Goal: Information Seeking & Learning: Learn about a topic

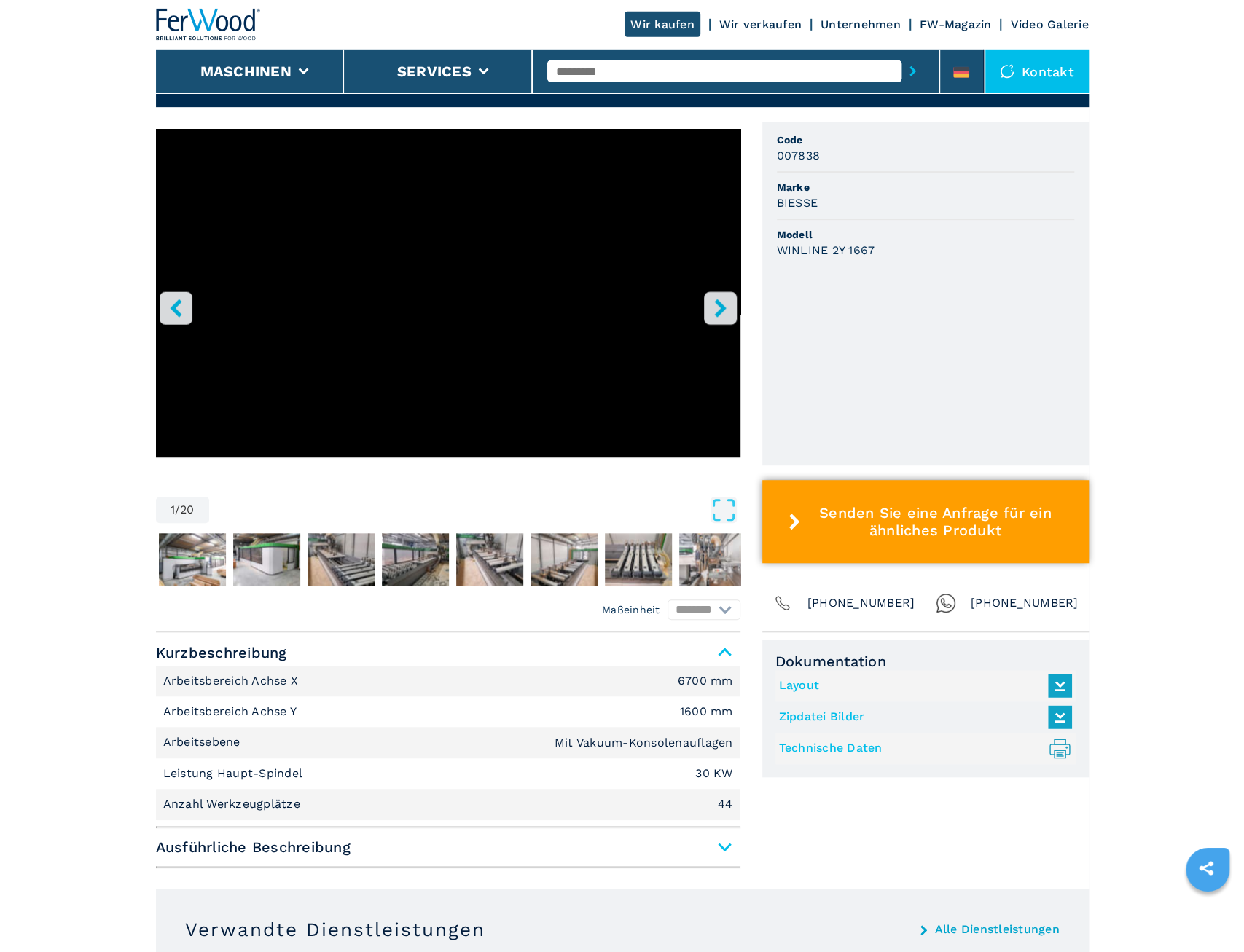
scroll to position [530, 0]
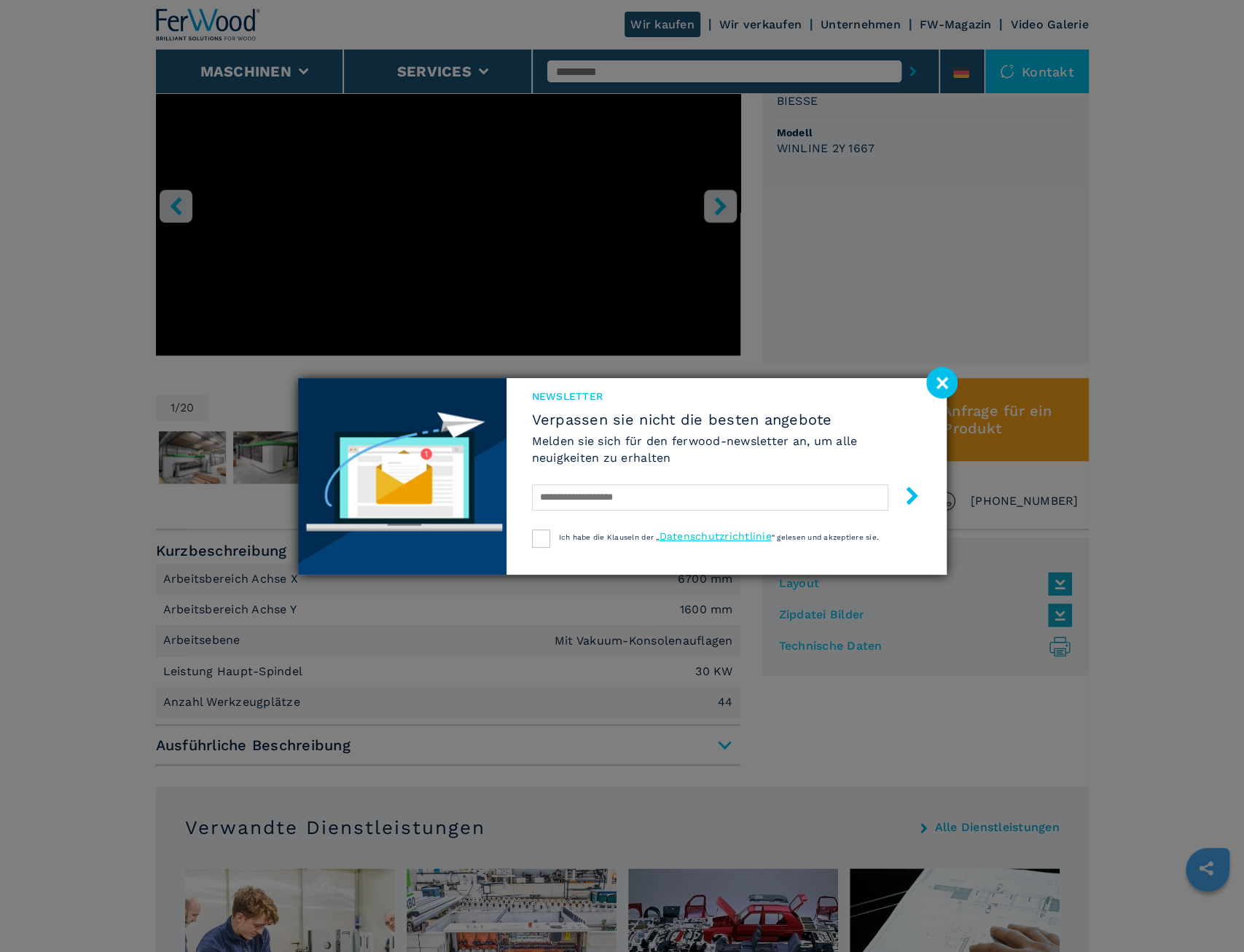
click at [937, 381] on image at bounding box center [941, 383] width 31 height 31
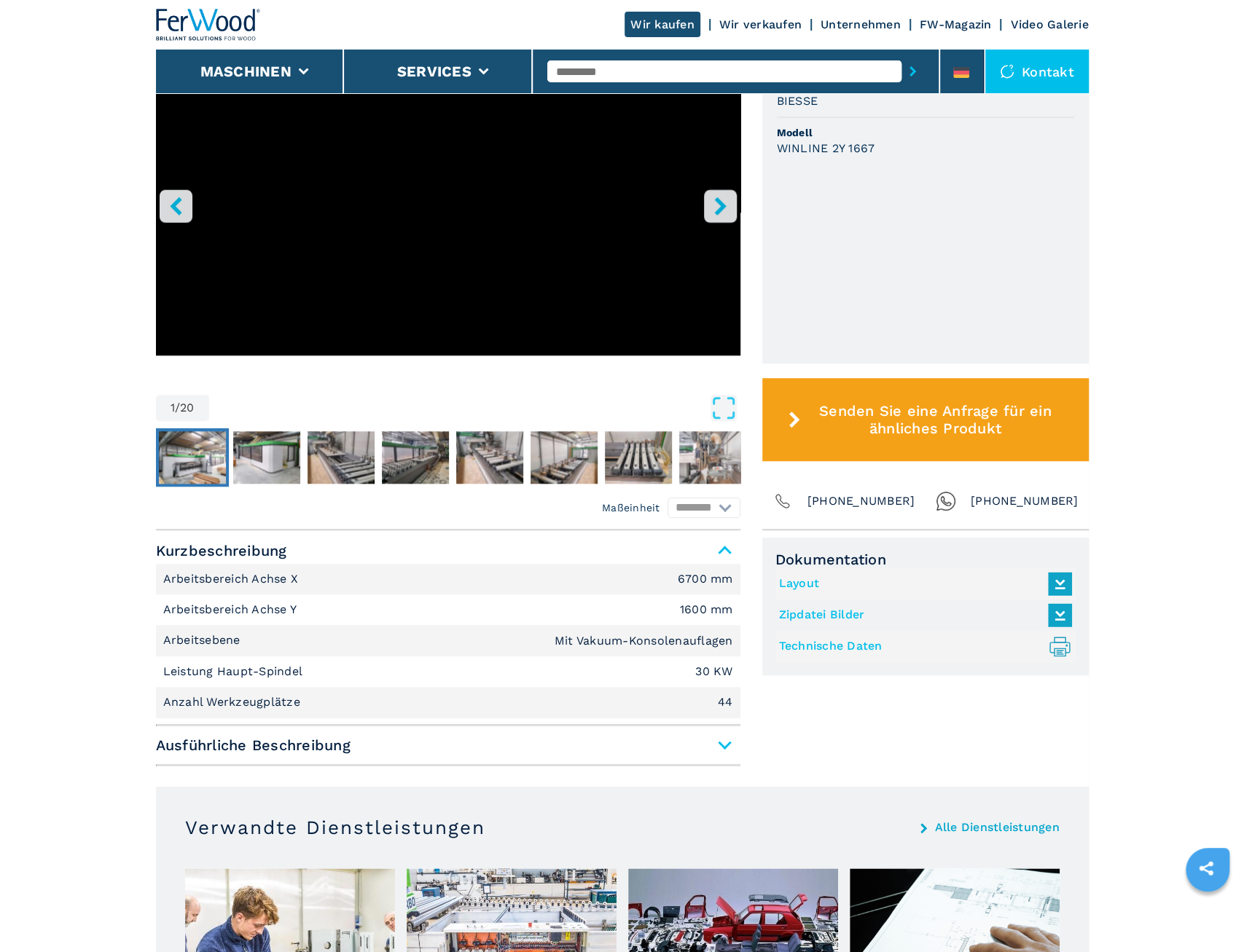
click at [203, 470] on img "Go to Slide 2" at bounding box center [192, 458] width 67 height 52
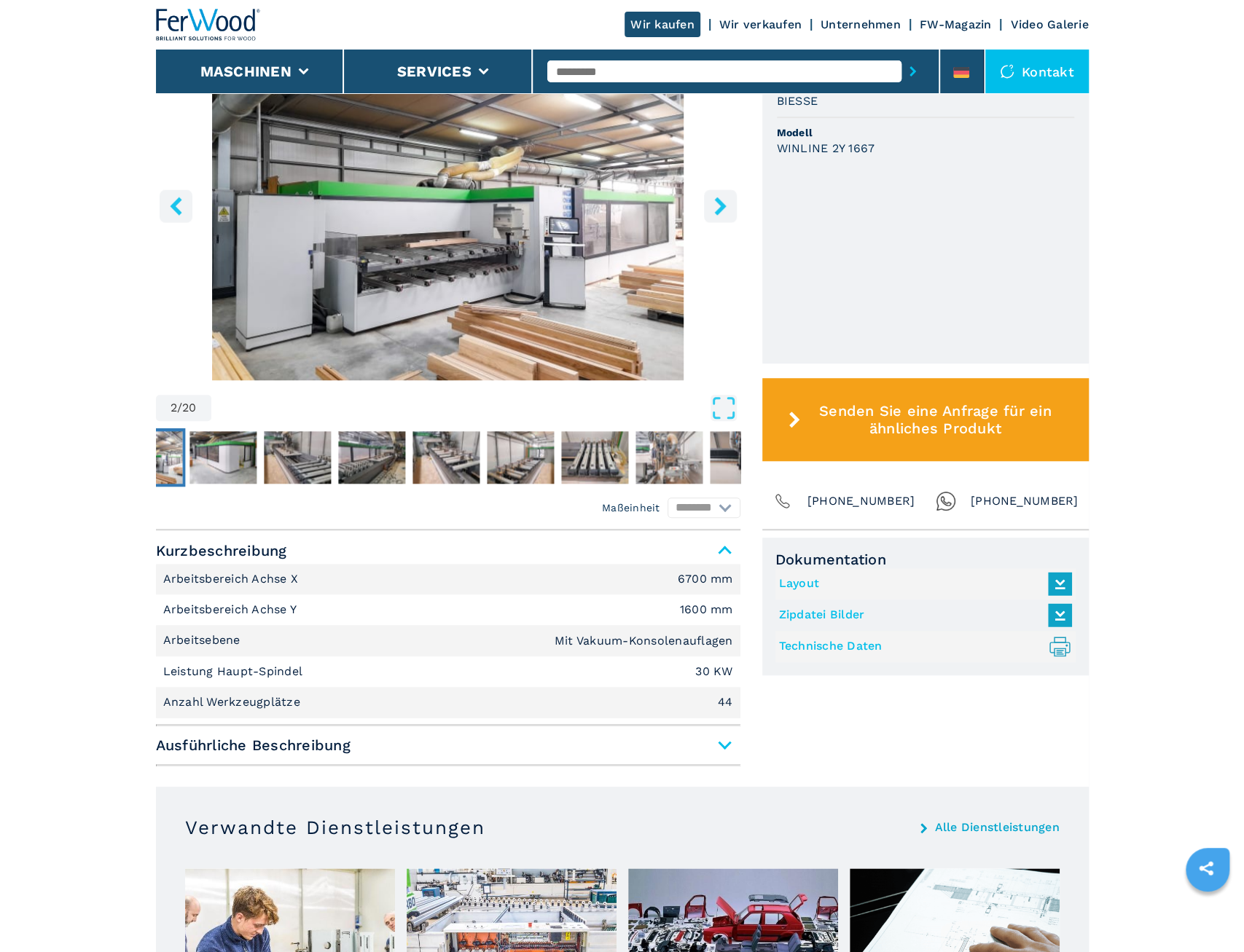
click at [470, 264] on img "Go to Slide 2" at bounding box center [448, 204] width 584 height 354
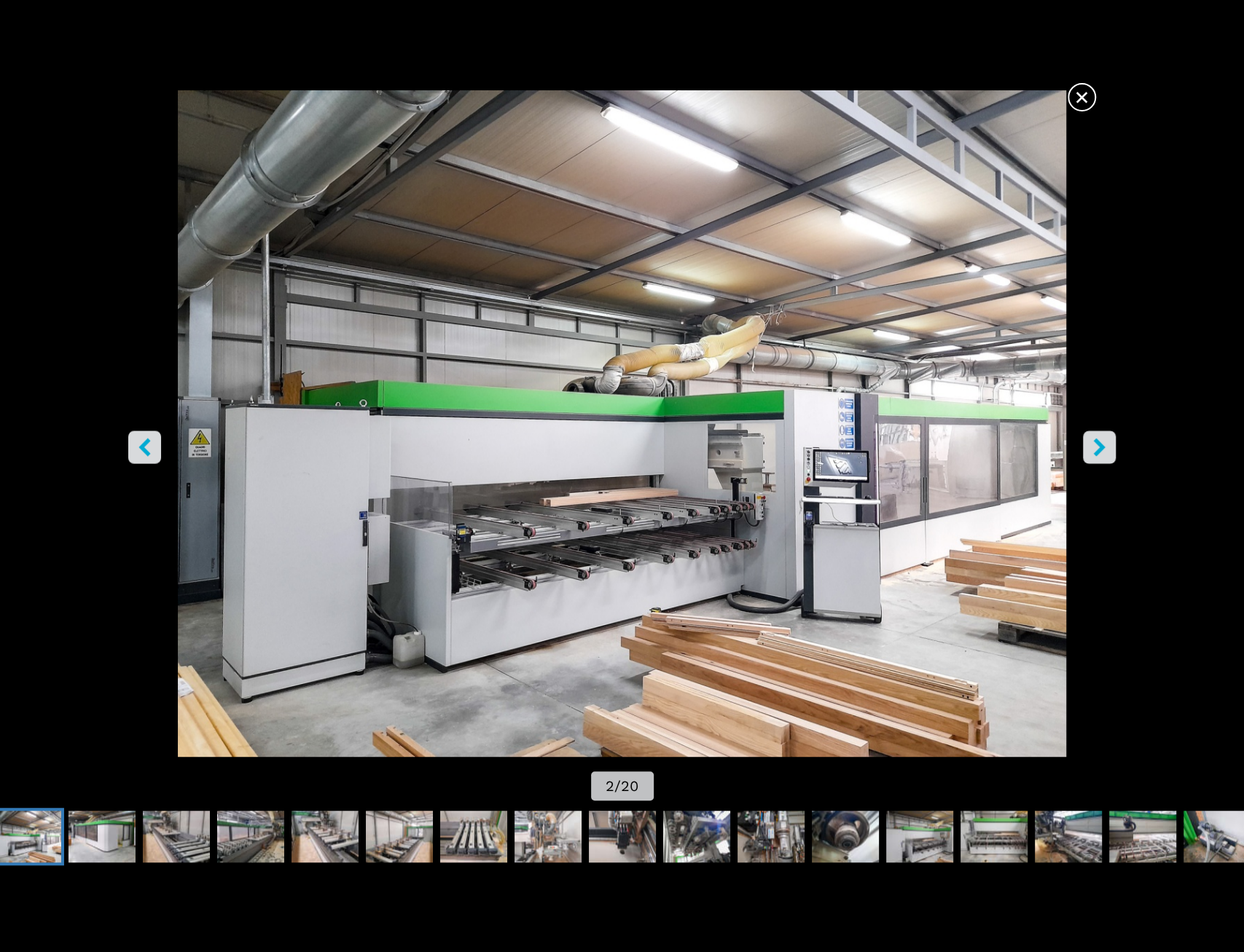
click at [1101, 441] on icon "right-button" at bounding box center [1099, 447] width 18 height 18
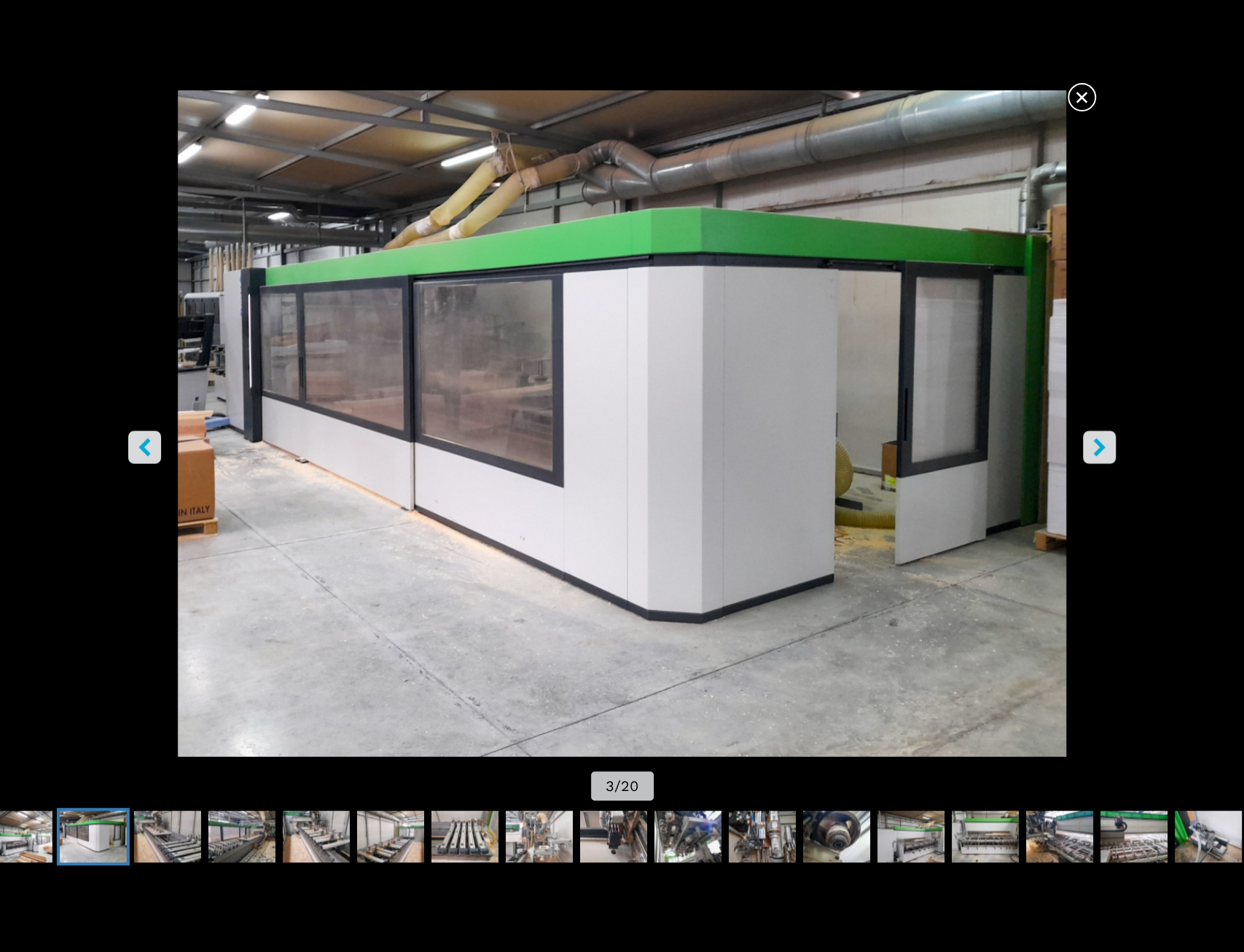
click at [1101, 441] on icon "right-button" at bounding box center [1099, 447] width 18 height 18
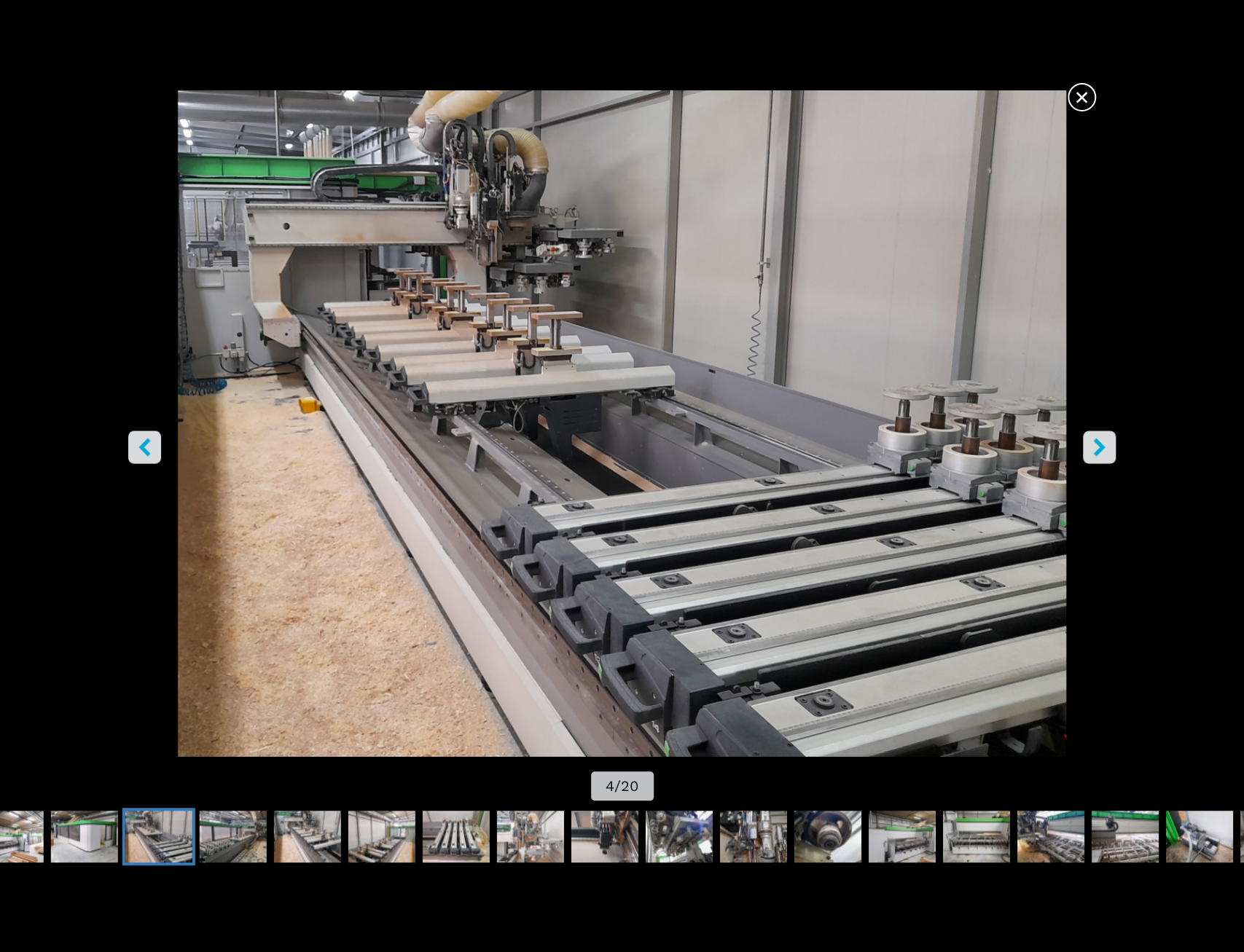
click at [1101, 441] on icon "right-button" at bounding box center [1099, 447] width 18 height 18
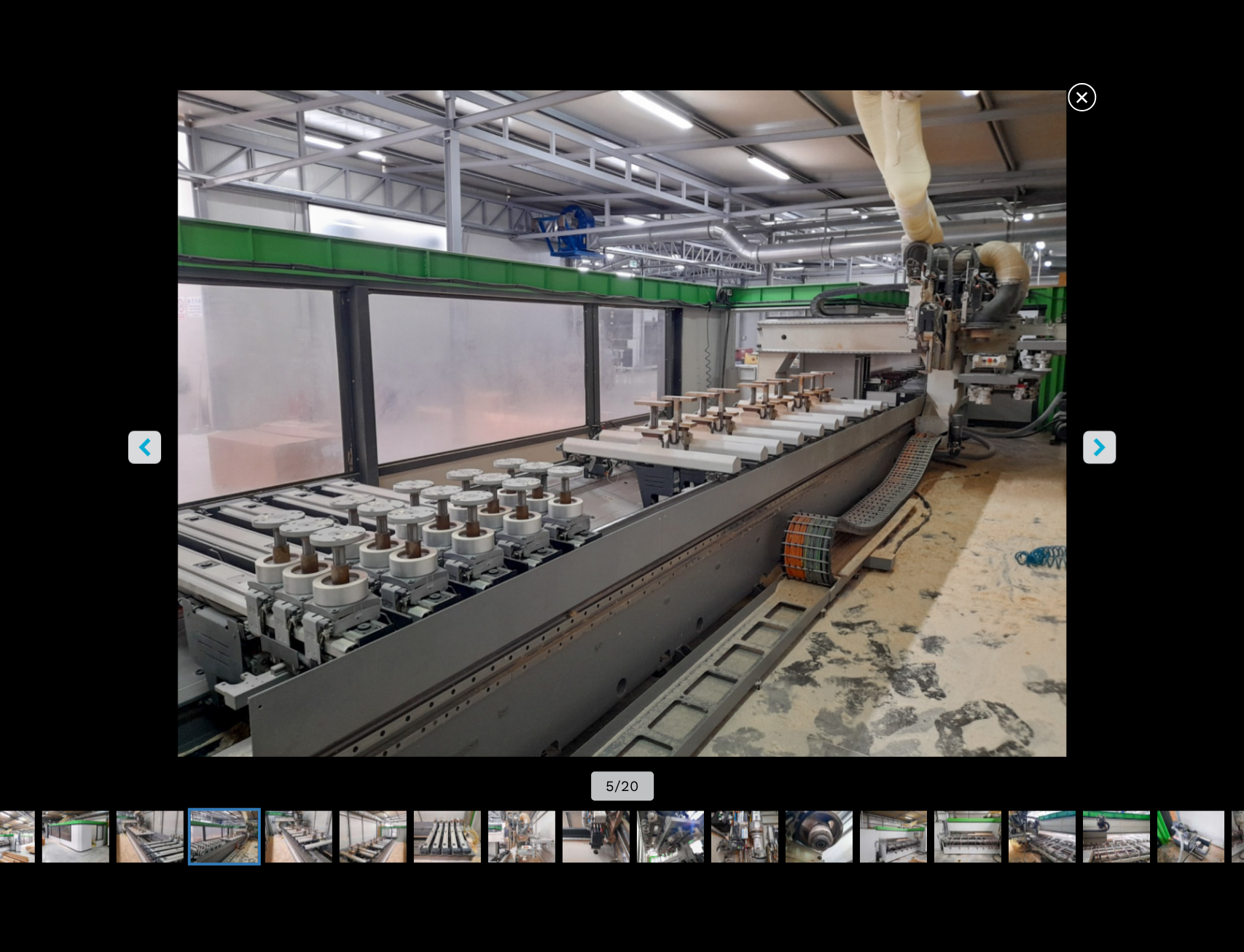
click at [1101, 441] on icon "right-button" at bounding box center [1099, 447] width 18 height 18
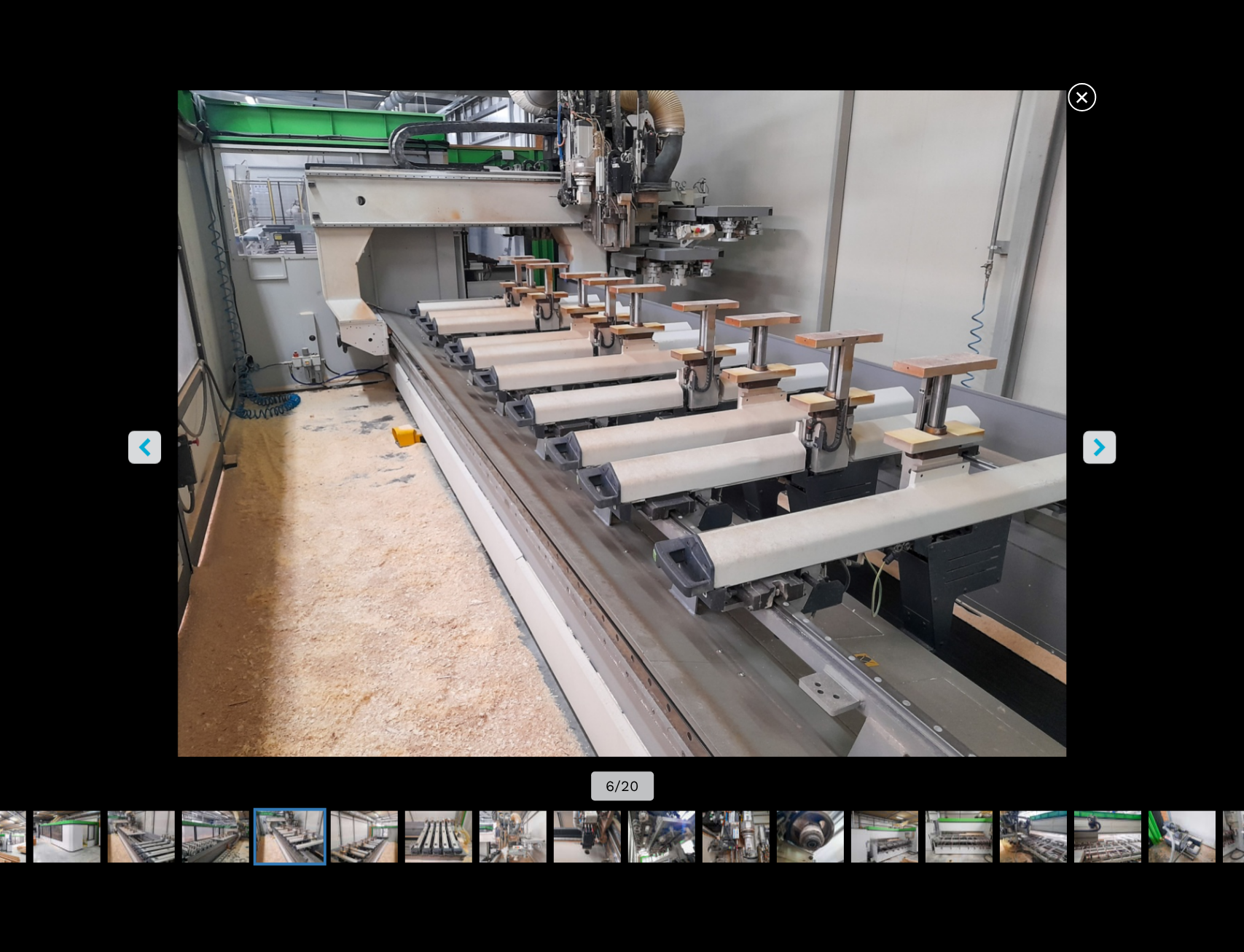
click at [1101, 441] on icon "right-button" at bounding box center [1099, 447] width 18 height 18
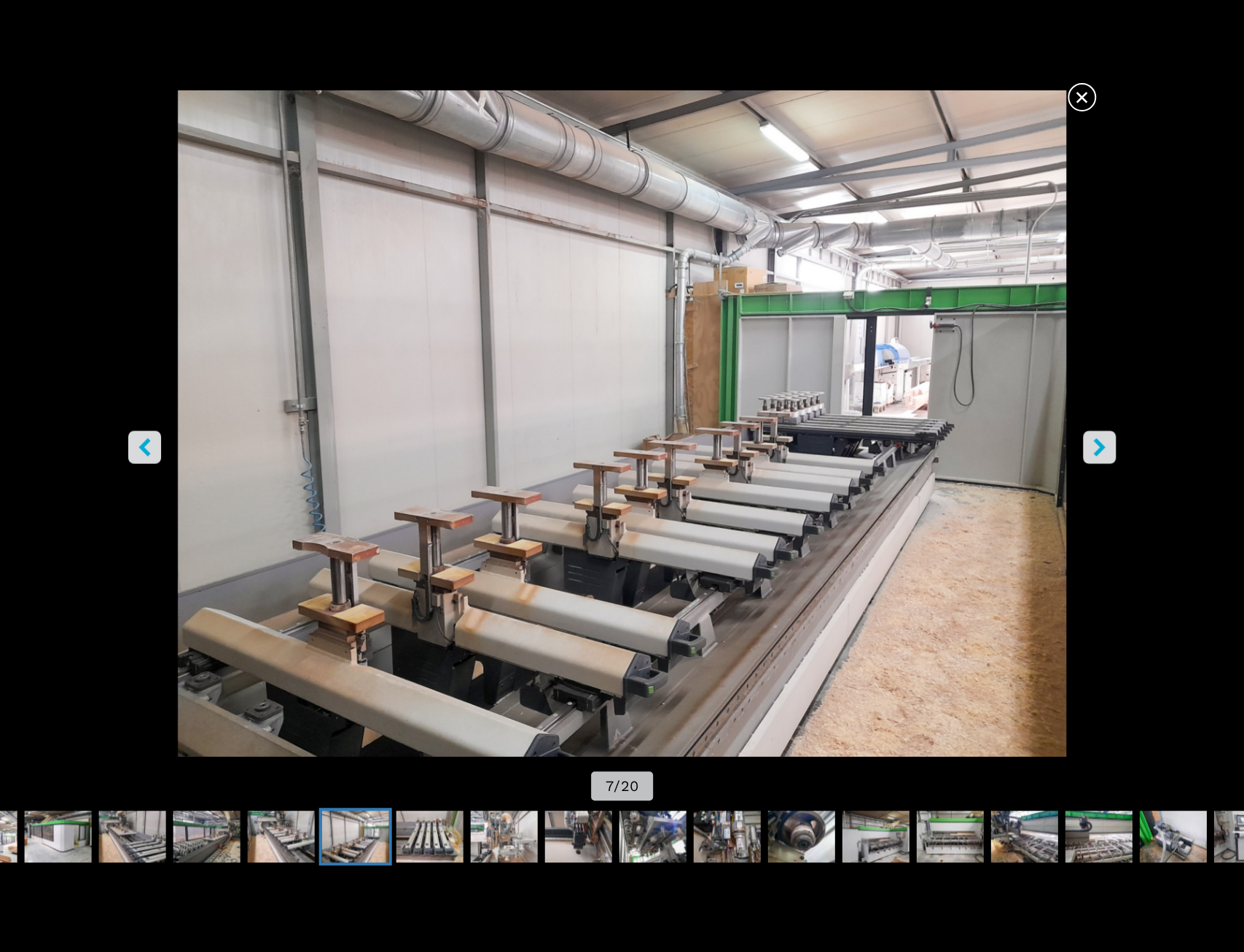
click at [1101, 441] on icon "right-button" at bounding box center [1099, 447] width 18 height 18
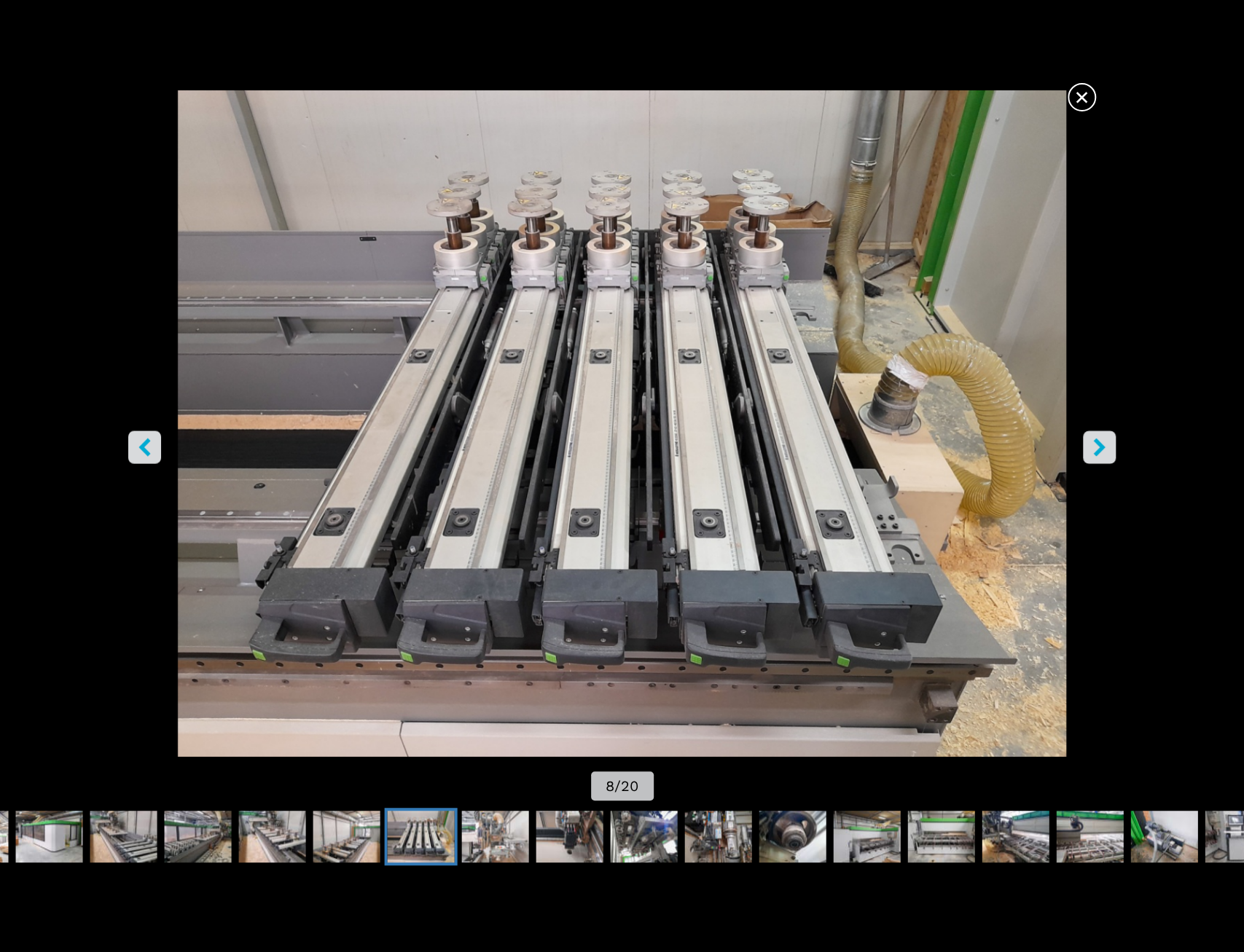
click at [1101, 441] on icon "right-button" at bounding box center [1099, 447] width 18 height 18
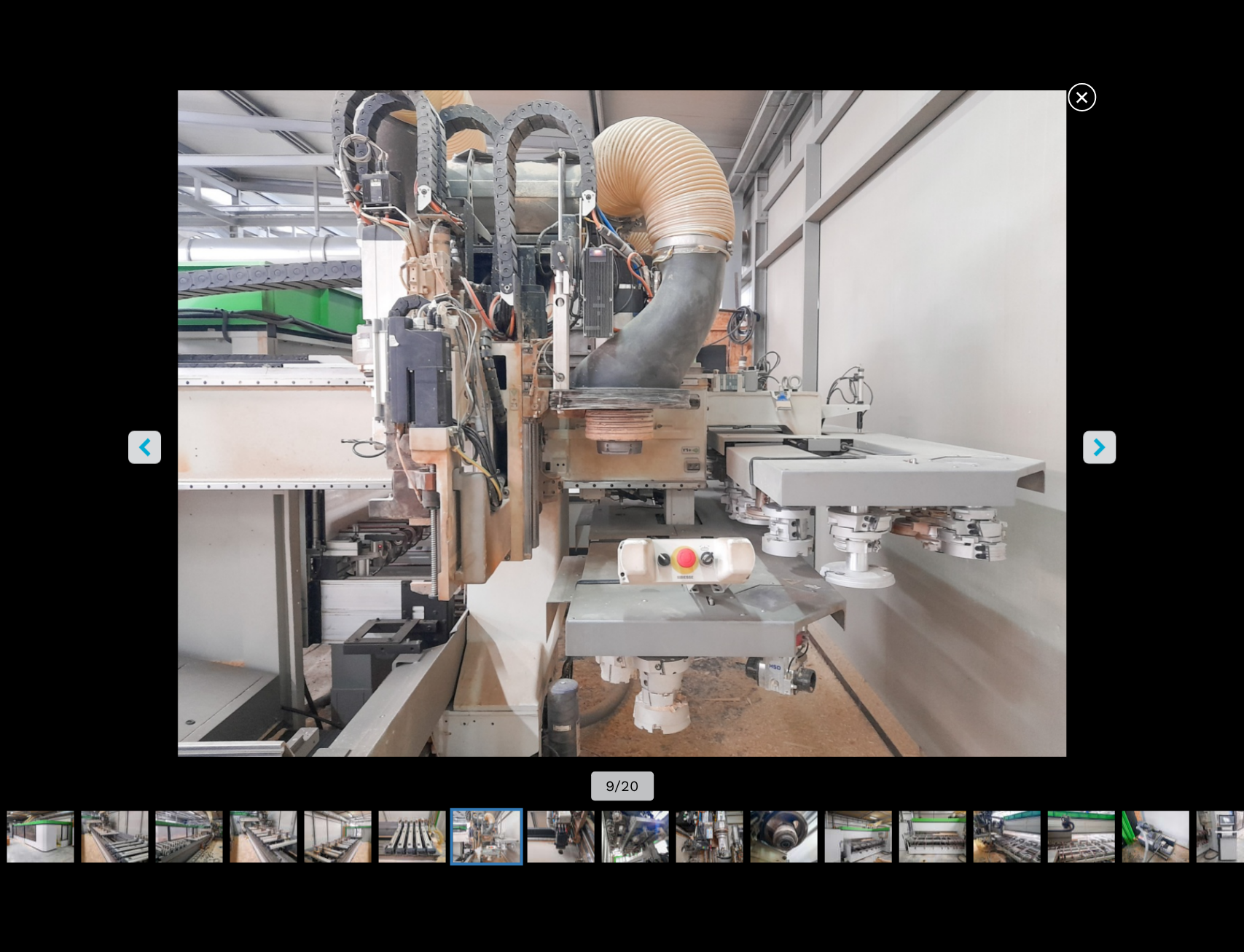
click at [142, 454] on icon "left-button" at bounding box center [145, 447] width 18 height 18
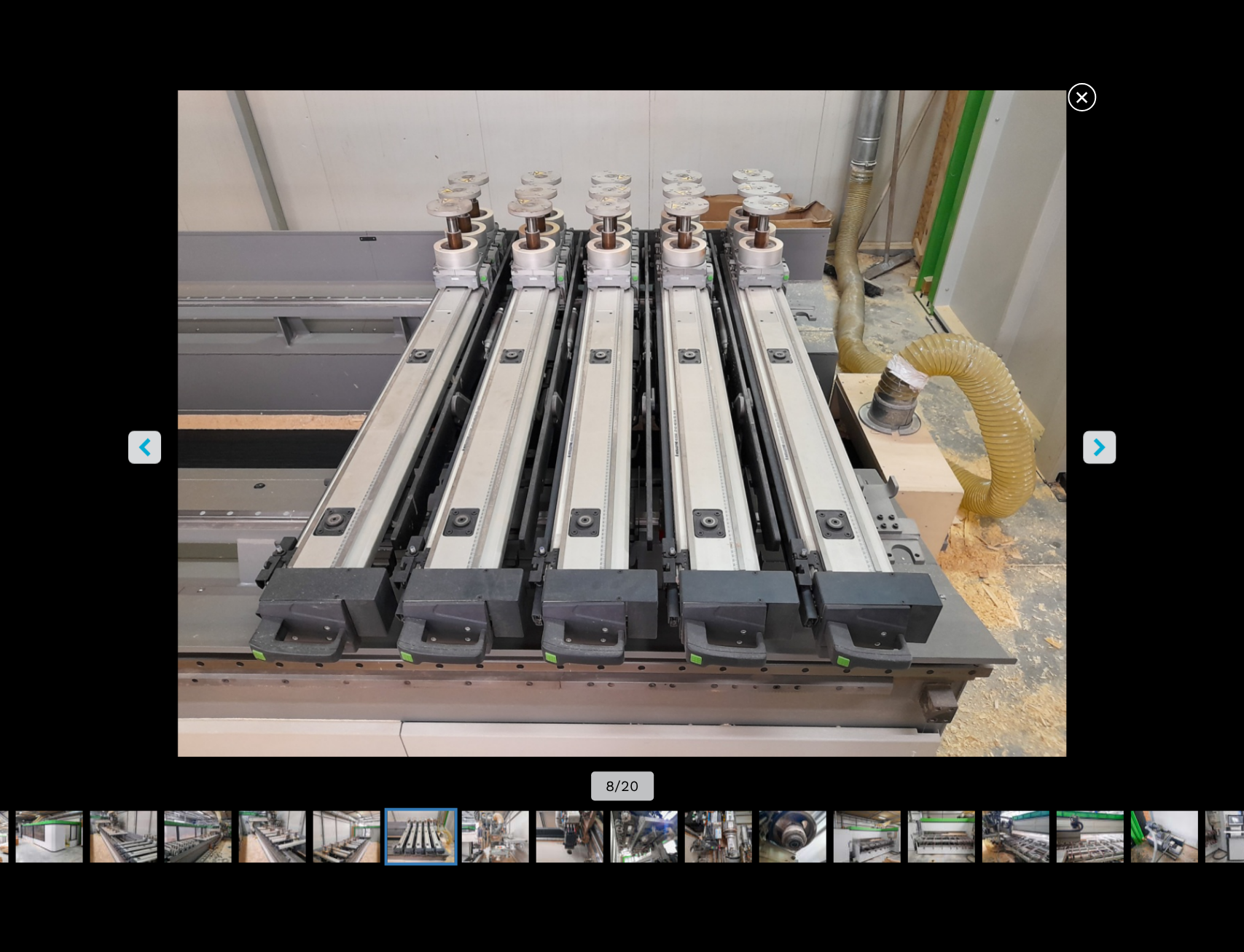
click at [1099, 452] on icon "right-button" at bounding box center [1099, 447] width 12 height 18
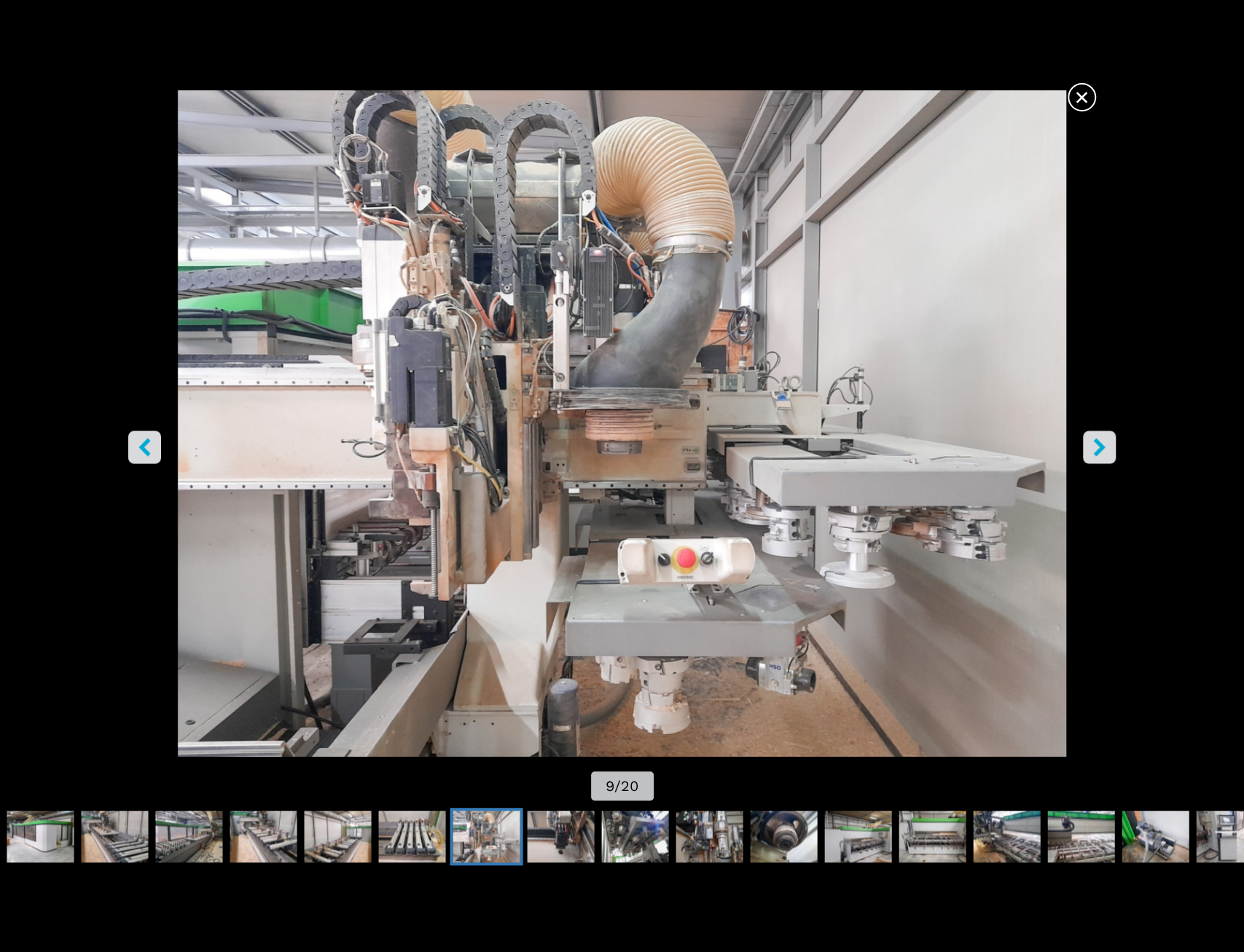
click at [1099, 454] on icon "right-button" at bounding box center [1099, 447] width 18 height 18
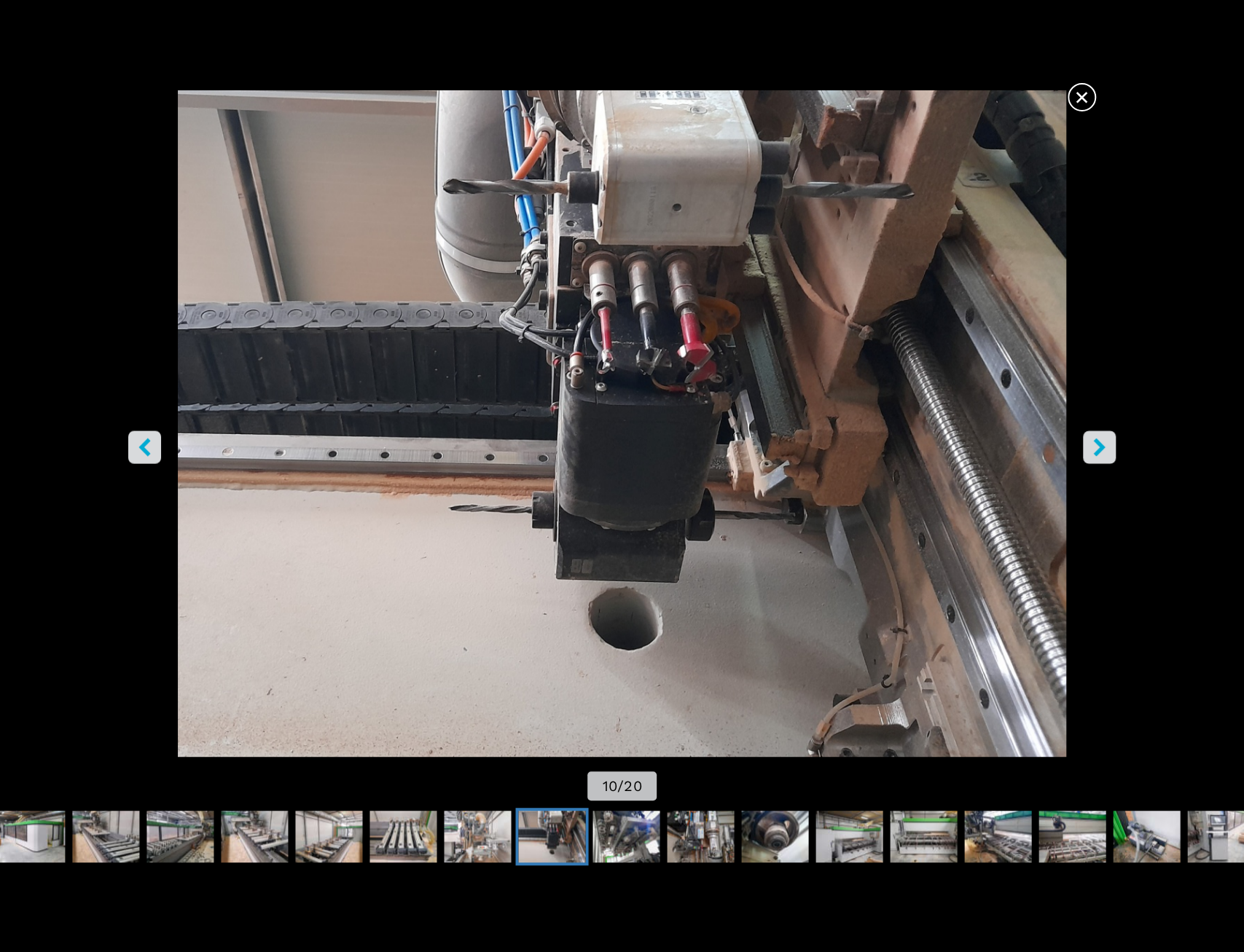
click at [1086, 103] on span "×" at bounding box center [1081, 94] width 25 height 25
